Goal: Task Accomplishment & Management: Use online tool/utility

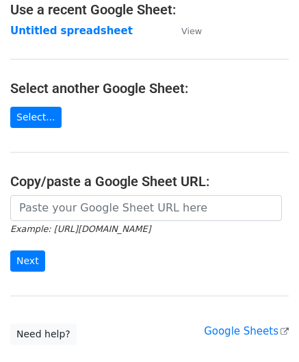
scroll to position [137, 0]
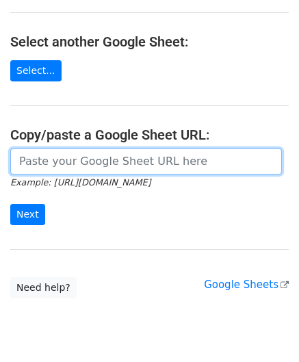
click at [51, 156] on input "url" at bounding box center [145, 161] width 271 height 26
paste input "[URL][DOMAIN_NAME]"
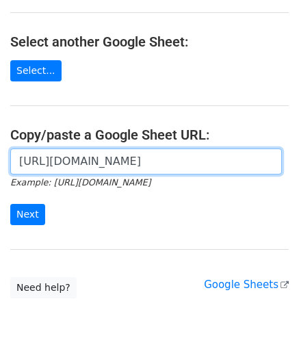
scroll to position [0, 316]
type input "[URL][DOMAIN_NAME]"
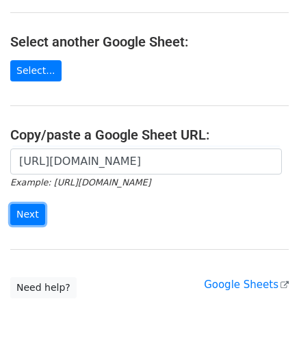
drag, startPoint x: 30, startPoint y: 215, endPoint x: 36, endPoint y: 183, distance: 31.9
click at [30, 215] on input "Next" at bounding box center [27, 214] width 35 height 21
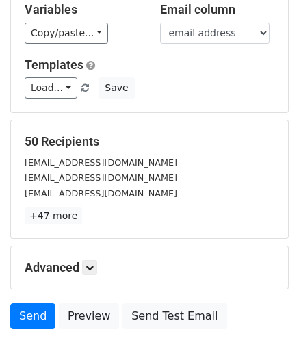
scroll to position [167, 0]
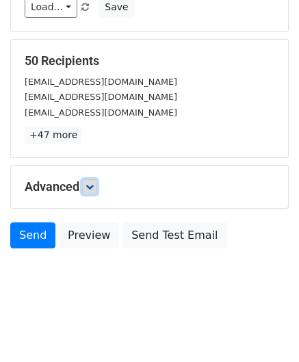
click at [92, 187] on icon at bounding box center [89, 187] width 8 height 8
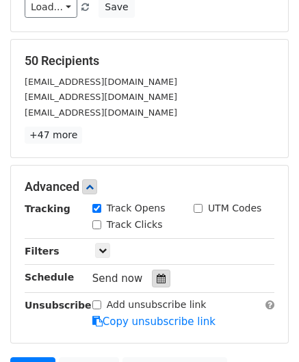
click at [152, 269] on div at bounding box center [161, 278] width 18 height 18
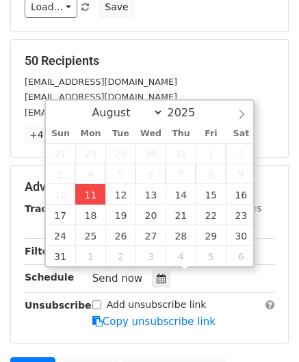
type input "[DATE] 12:00"
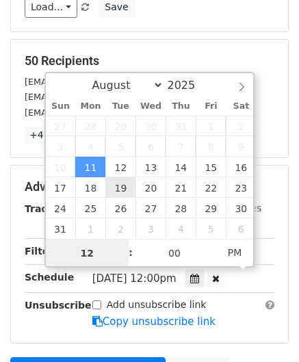
paste input "Hour"
type input "2"
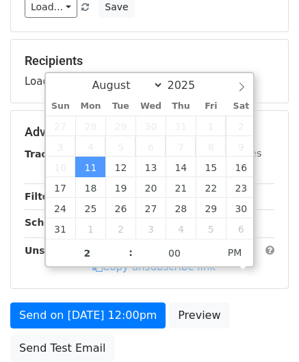
type input "[DATE] 14:00"
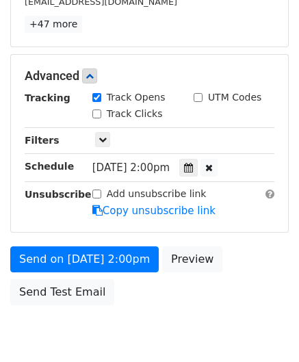
scroll to position [332, 0]
